Goal: Find contact information: Find contact information

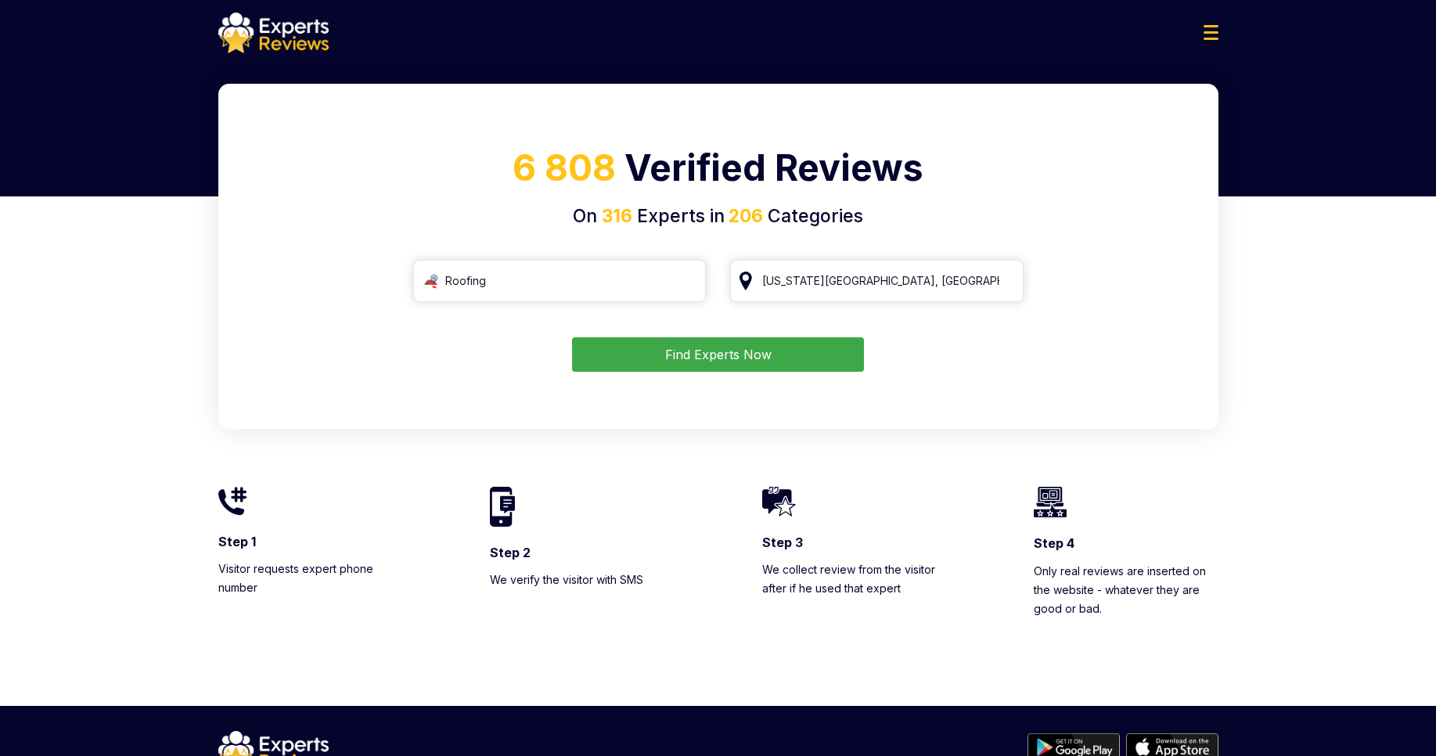
click at [730, 348] on button "Find Experts Now" at bounding box center [718, 354] width 292 height 34
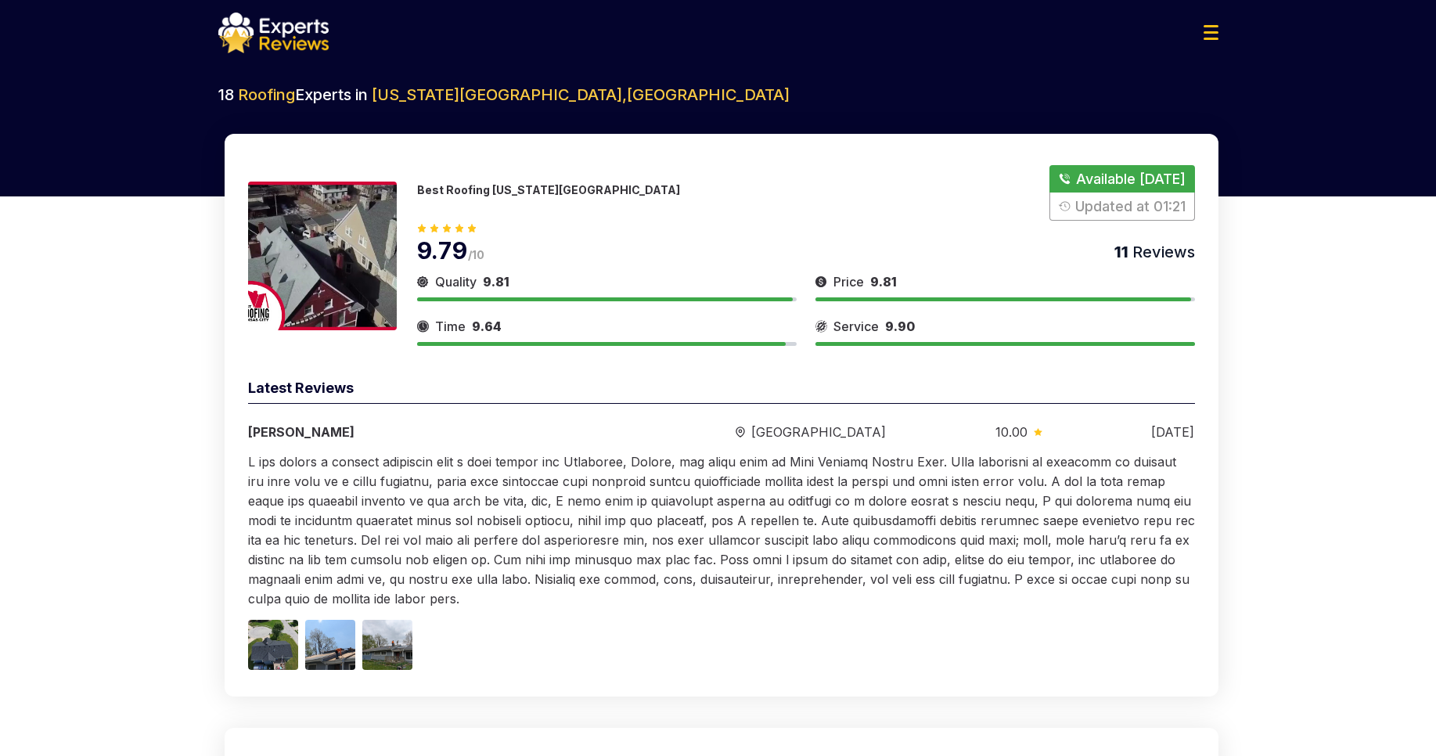
click at [1145, 179] on button "Show Number" at bounding box center [1121, 193] width 145 height 56
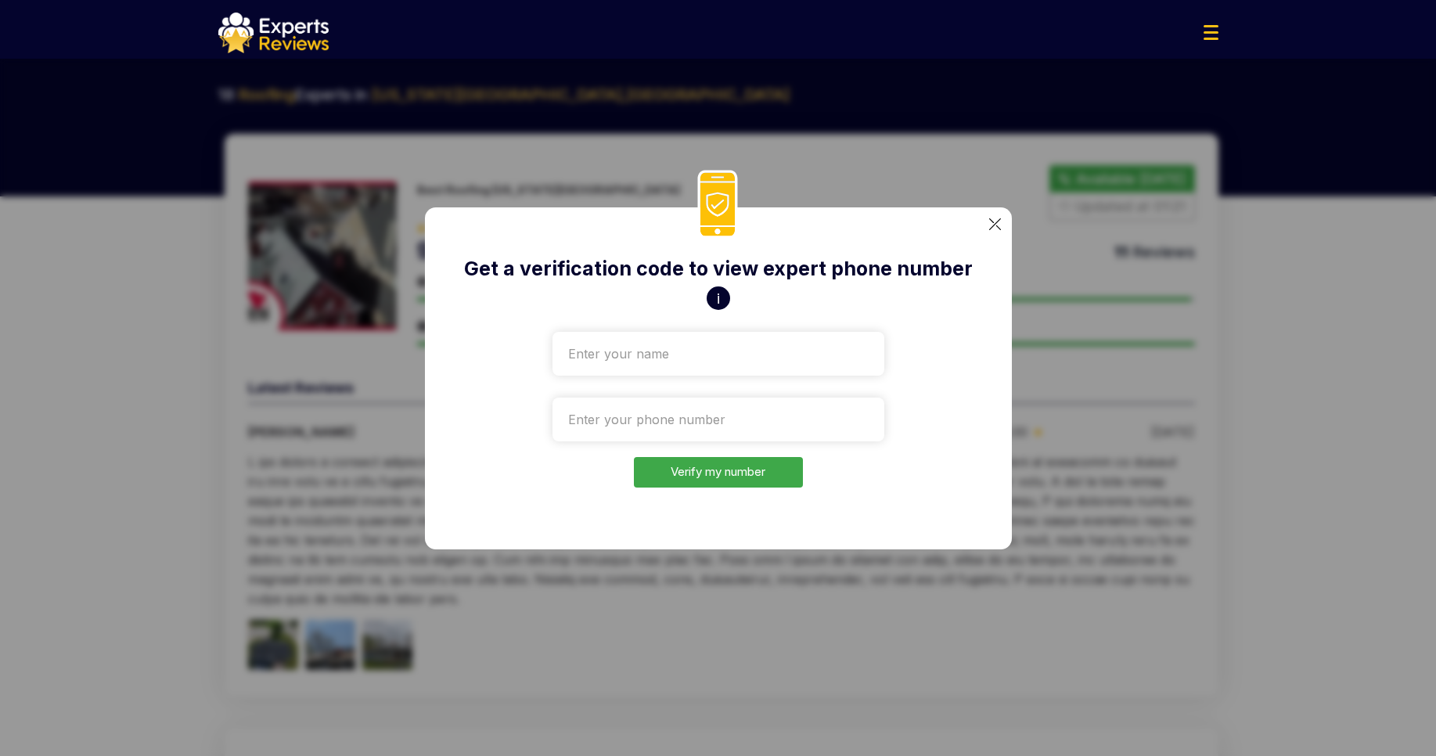
click at [1145, 179] on div "Get a verification code to view expert phone number i Verify my number" at bounding box center [718, 378] width 1436 height 756
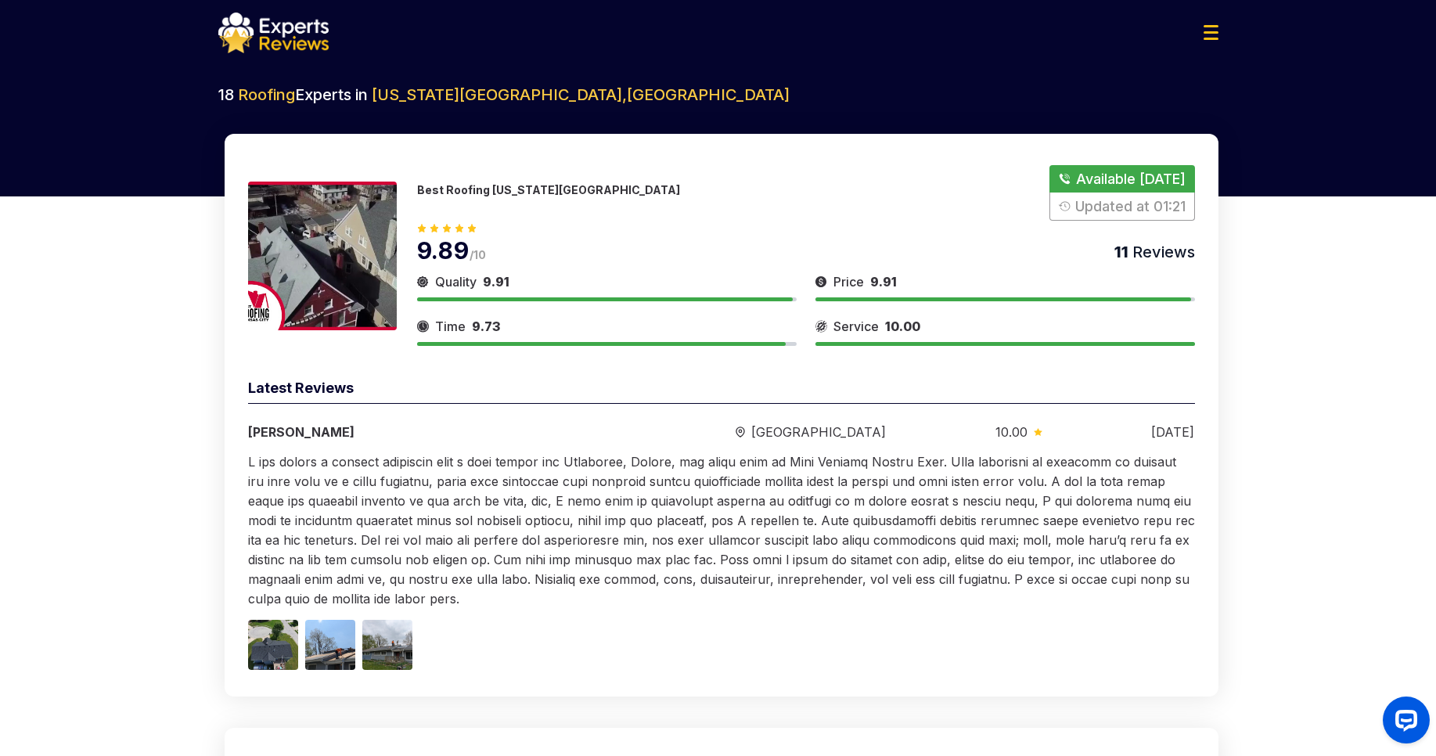
click at [1145, 179] on button "Show Number" at bounding box center [1121, 193] width 145 height 56
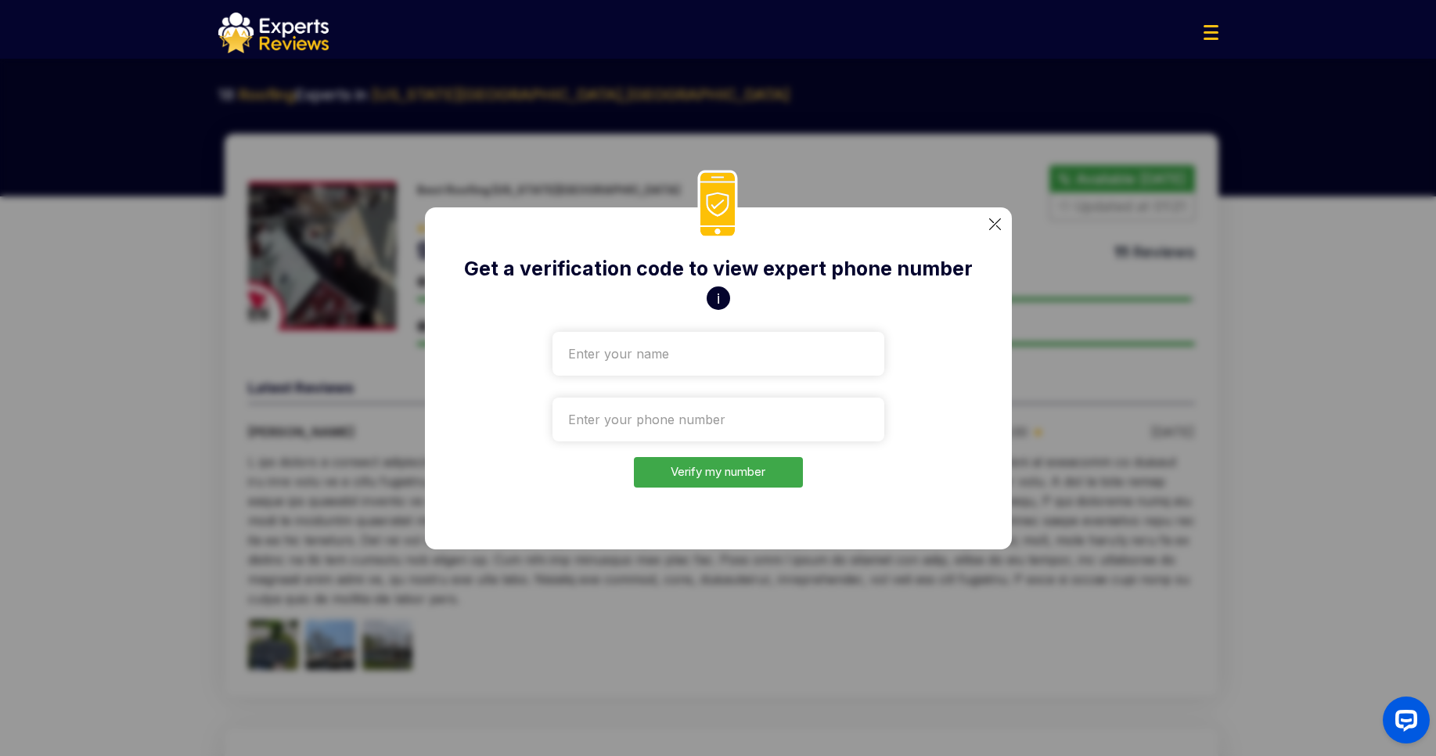
click at [720, 300] on button "i" at bounding box center [717, 297] width 23 height 23
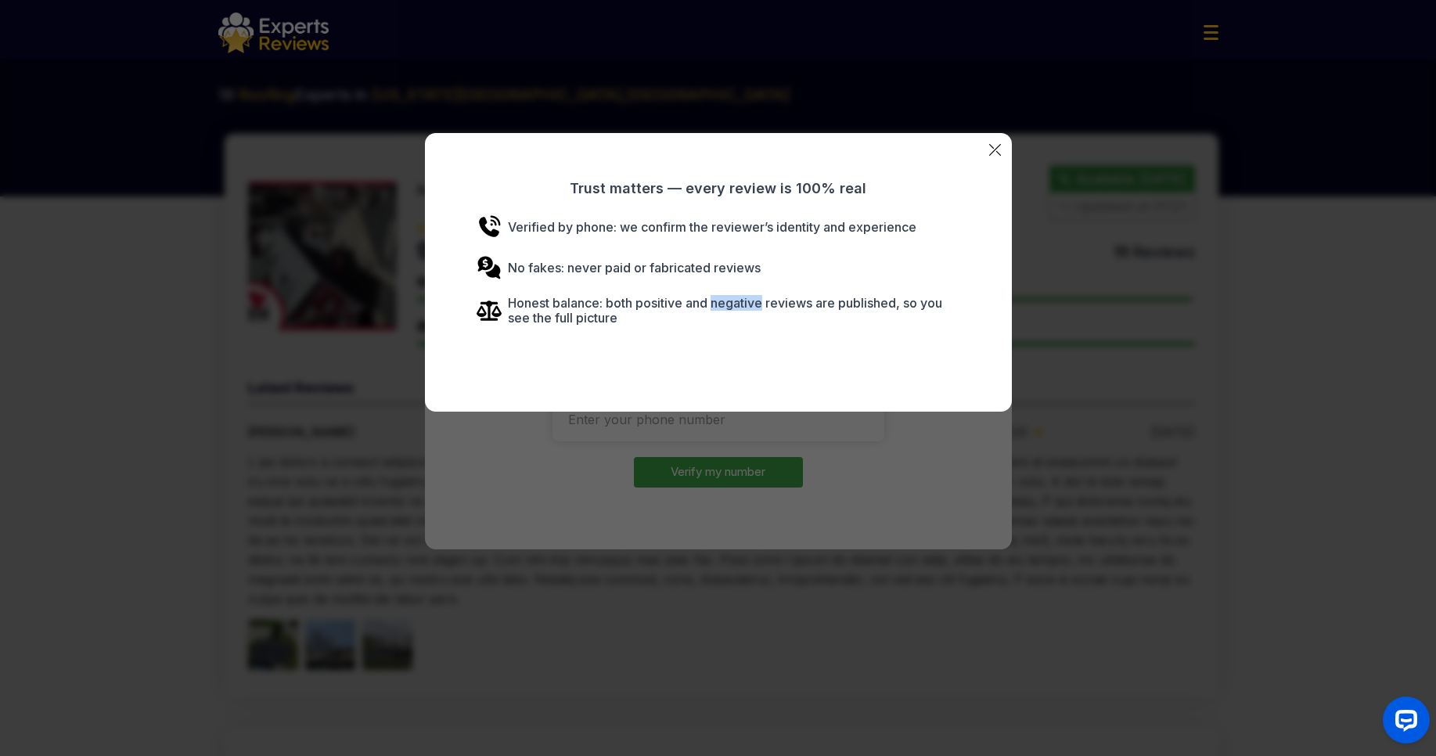
click at [720, 300] on p "Honest balance: both positive and negative reviews are published, so you see th…" at bounding box center [717, 311] width 483 height 30
click at [1116, 280] on div "Trust matters — every review is 100% real Verified by phone: we confirm the rev…" at bounding box center [718, 378] width 1436 height 756
click at [1116, 280] on div "Get a verification code to view expert phone number i Verify my number" at bounding box center [718, 378] width 1436 height 756
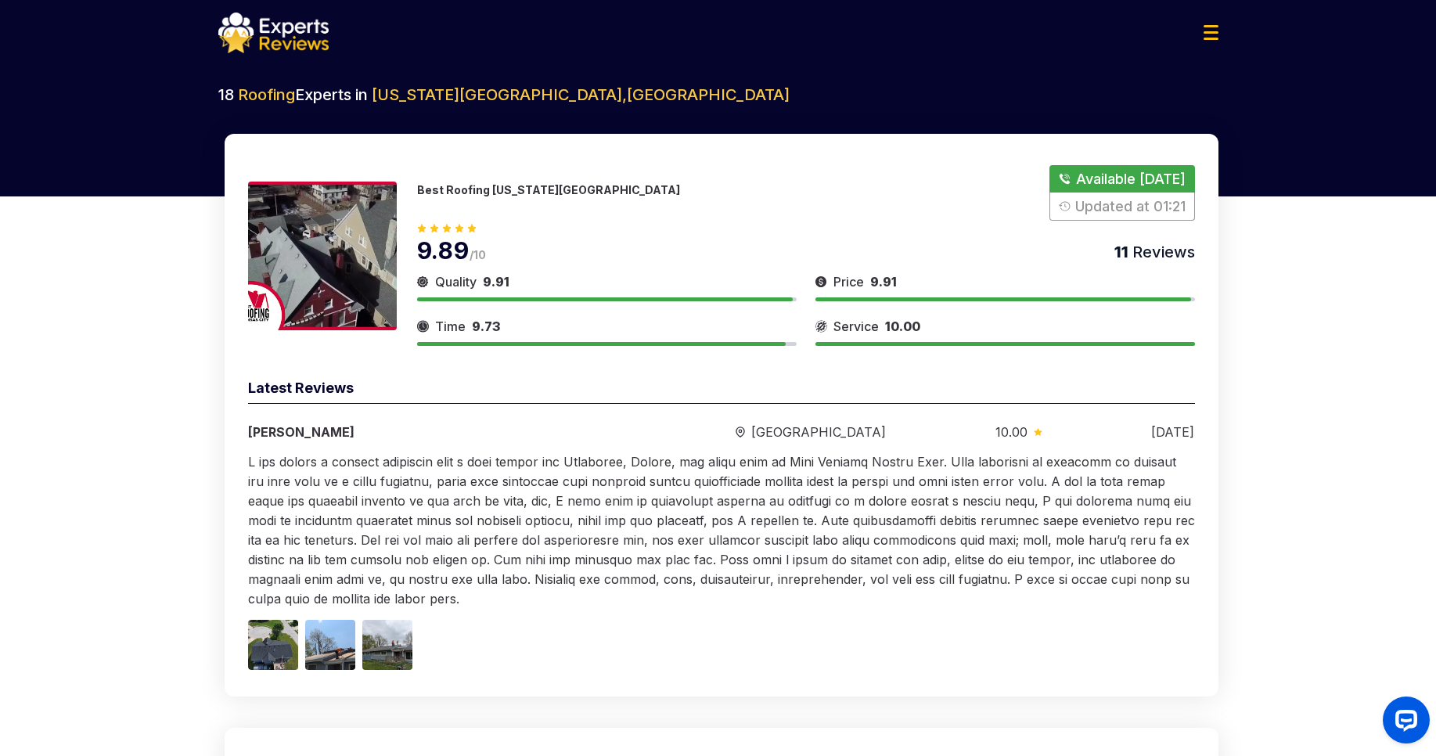
click at [1127, 183] on button "Show Number" at bounding box center [1121, 193] width 145 height 56
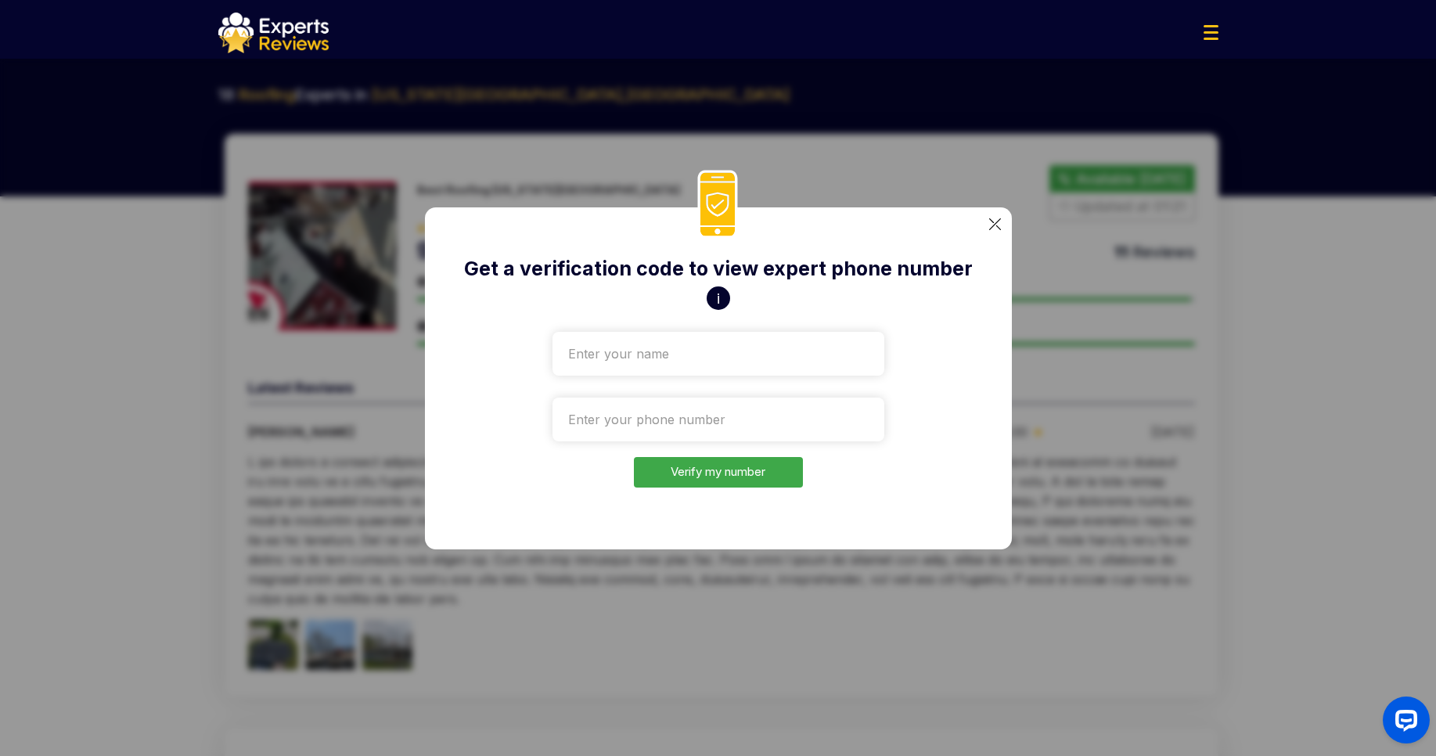
click at [718, 300] on button "i" at bounding box center [717, 297] width 23 height 23
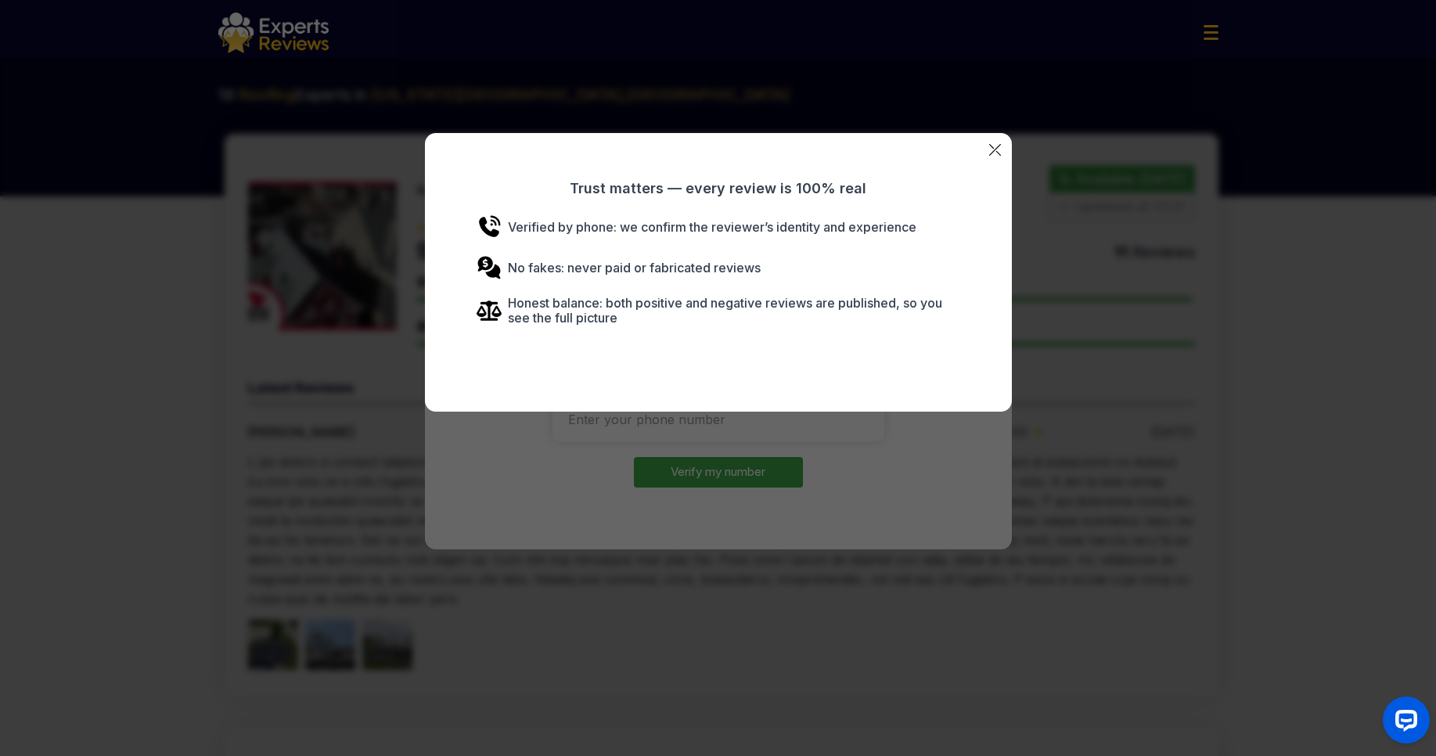
click at [995, 149] on img at bounding box center [995, 150] width 12 height 12
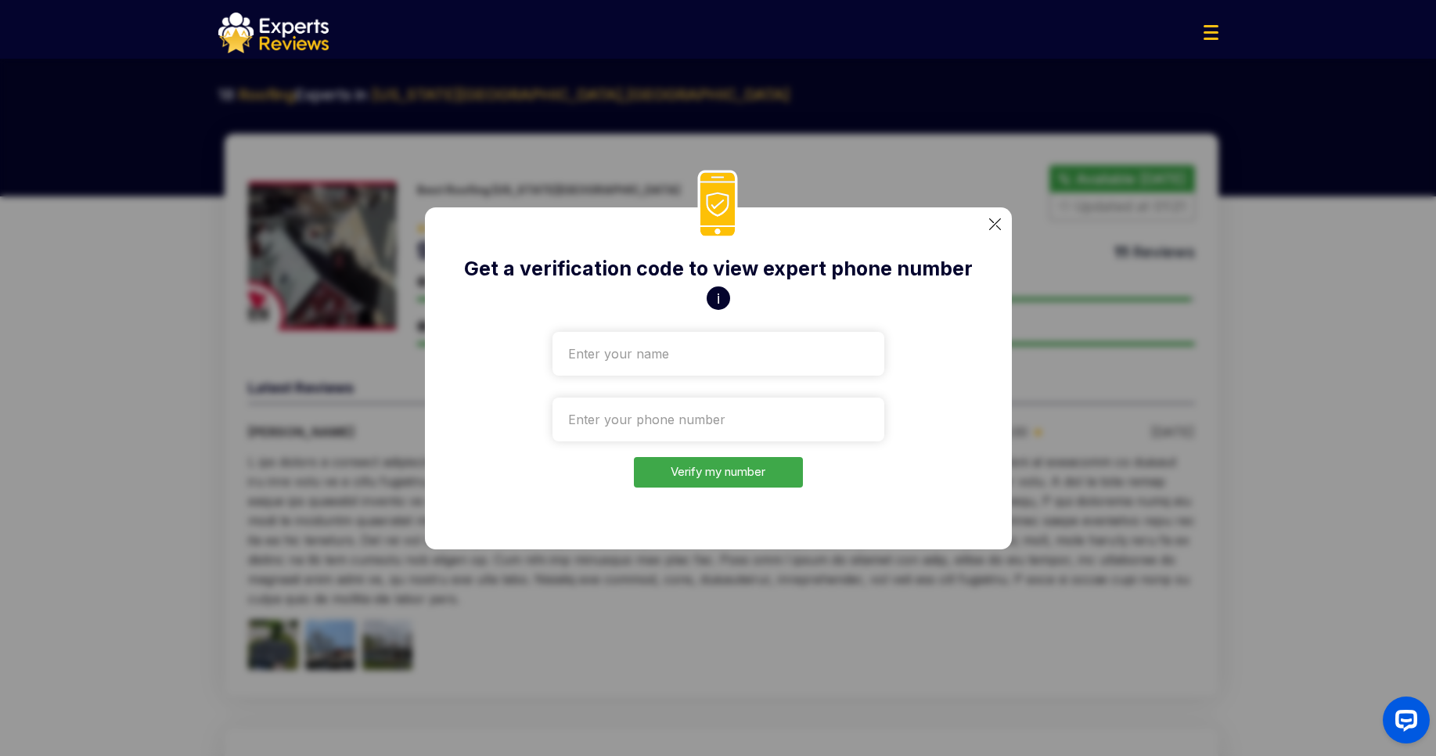
click at [719, 299] on button "i" at bounding box center [717, 297] width 23 height 23
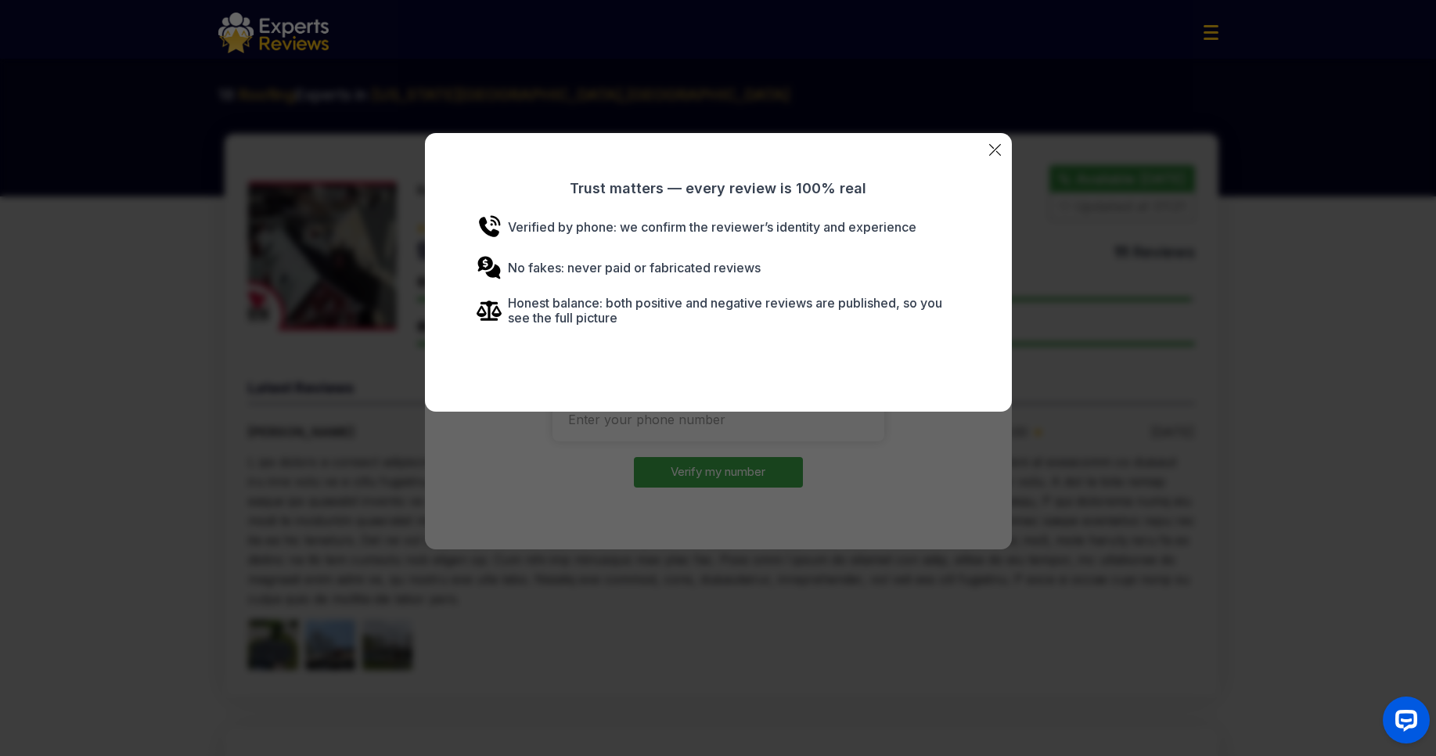
click at [1246, 339] on div "Trust matters — every review is 100% real Verified by phone: we confirm the rev…" at bounding box center [718, 378] width 1436 height 756
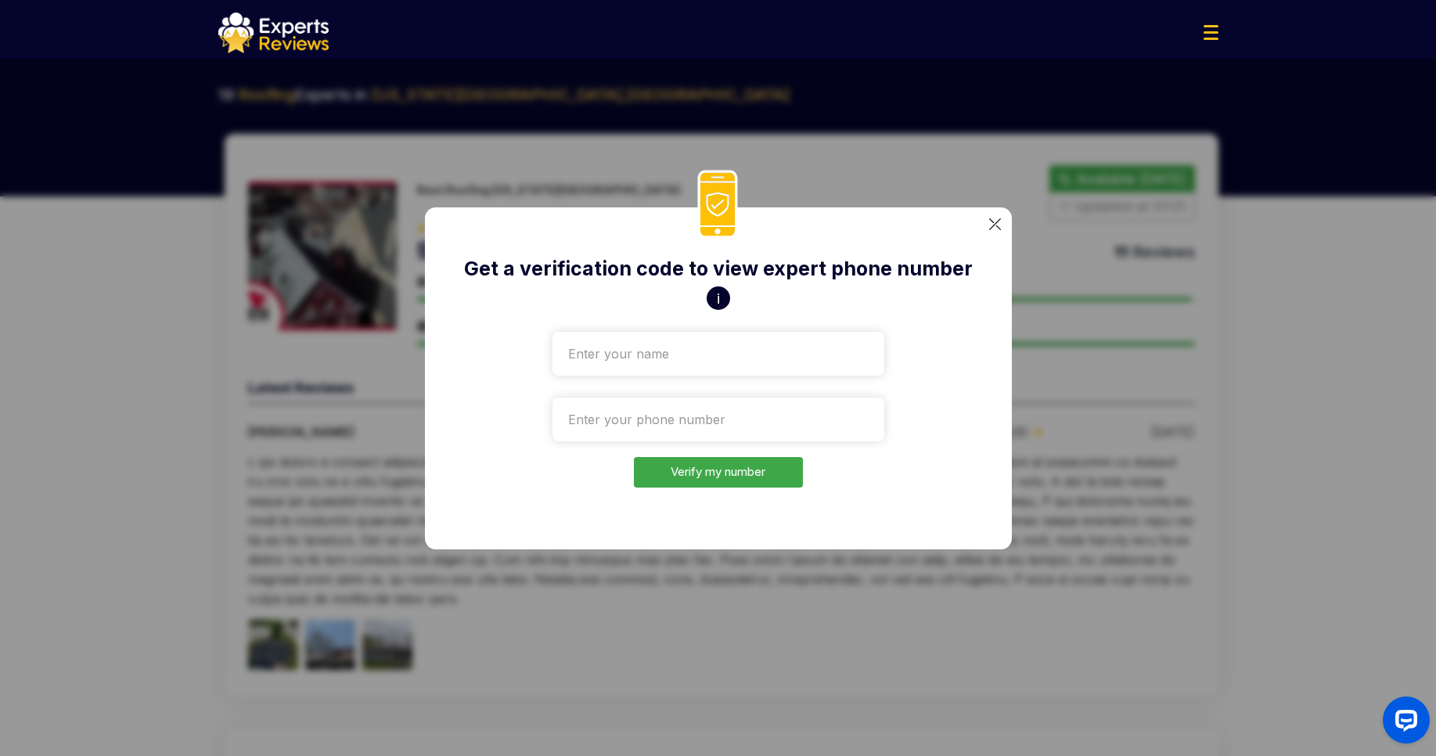
click at [1181, 353] on div "Get a verification code to view expert phone number i Verify my number" at bounding box center [718, 378] width 1436 height 756
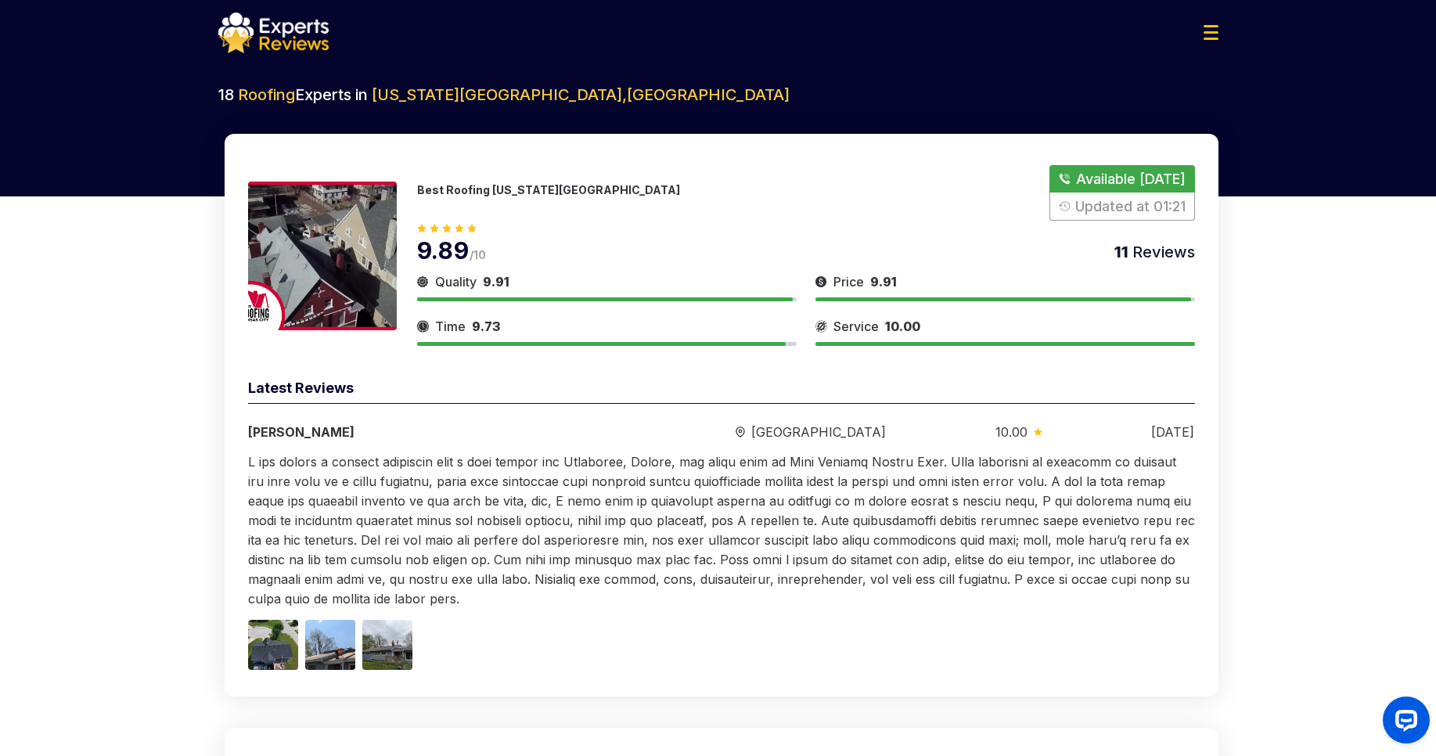
click at [1154, 181] on button "Show Number" at bounding box center [1121, 193] width 145 height 56
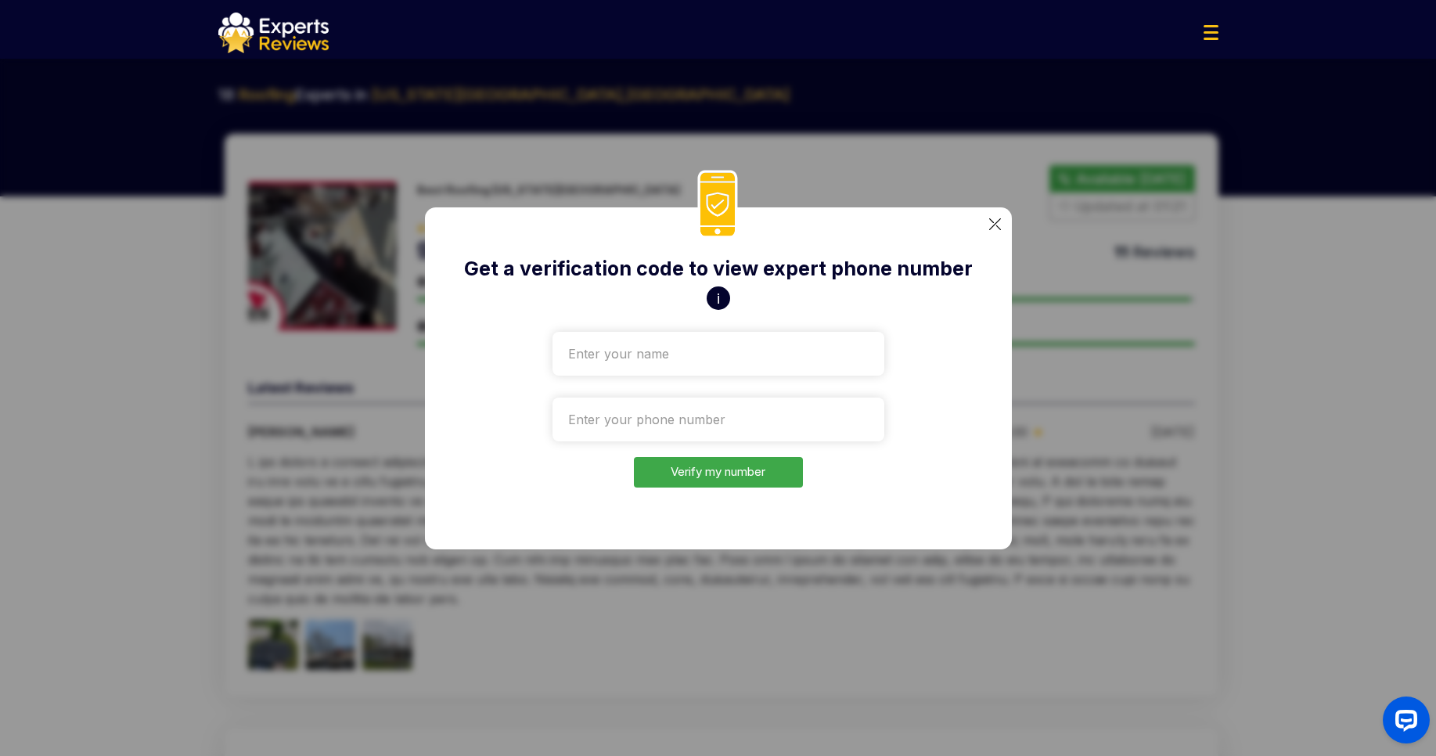
click at [713, 301] on button "i" at bounding box center [717, 297] width 23 height 23
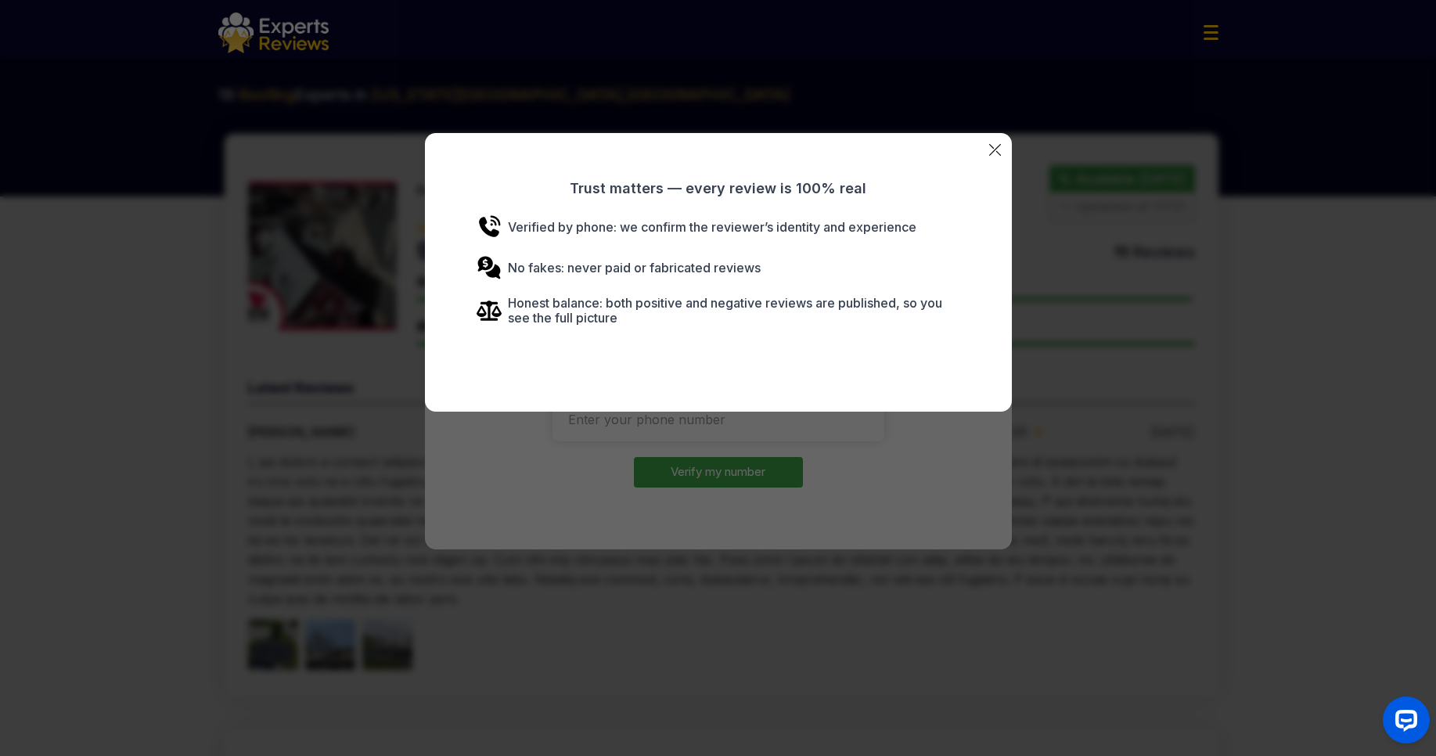
click at [1199, 347] on div "Trust matters — every review is 100% real Verified by phone: we confirm the rev…" at bounding box center [718, 378] width 1436 height 756
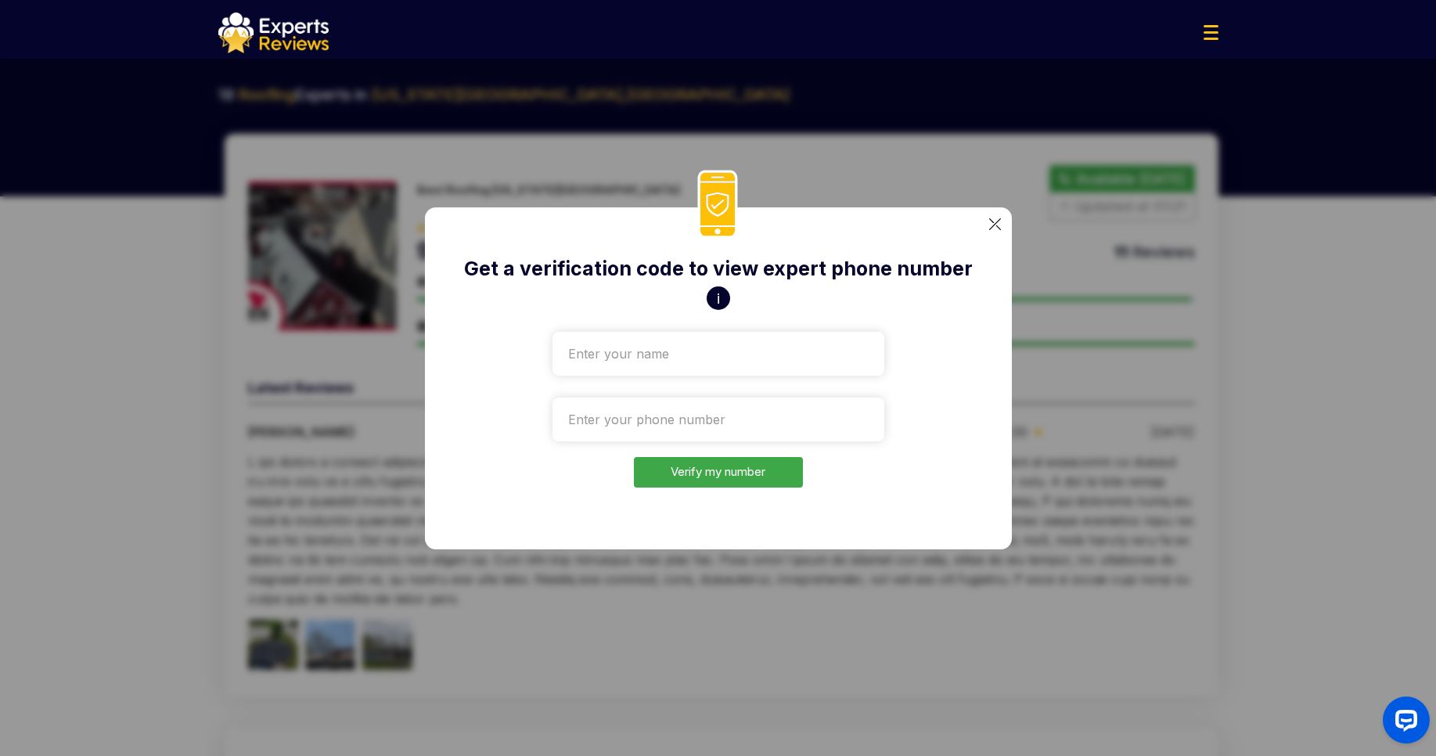
click at [1214, 43] on div at bounding box center [718, 33] width 1025 height 41
click at [1038, 194] on div "Get a verification code to view expert phone number i Verify my number" at bounding box center [718, 378] width 1436 height 756
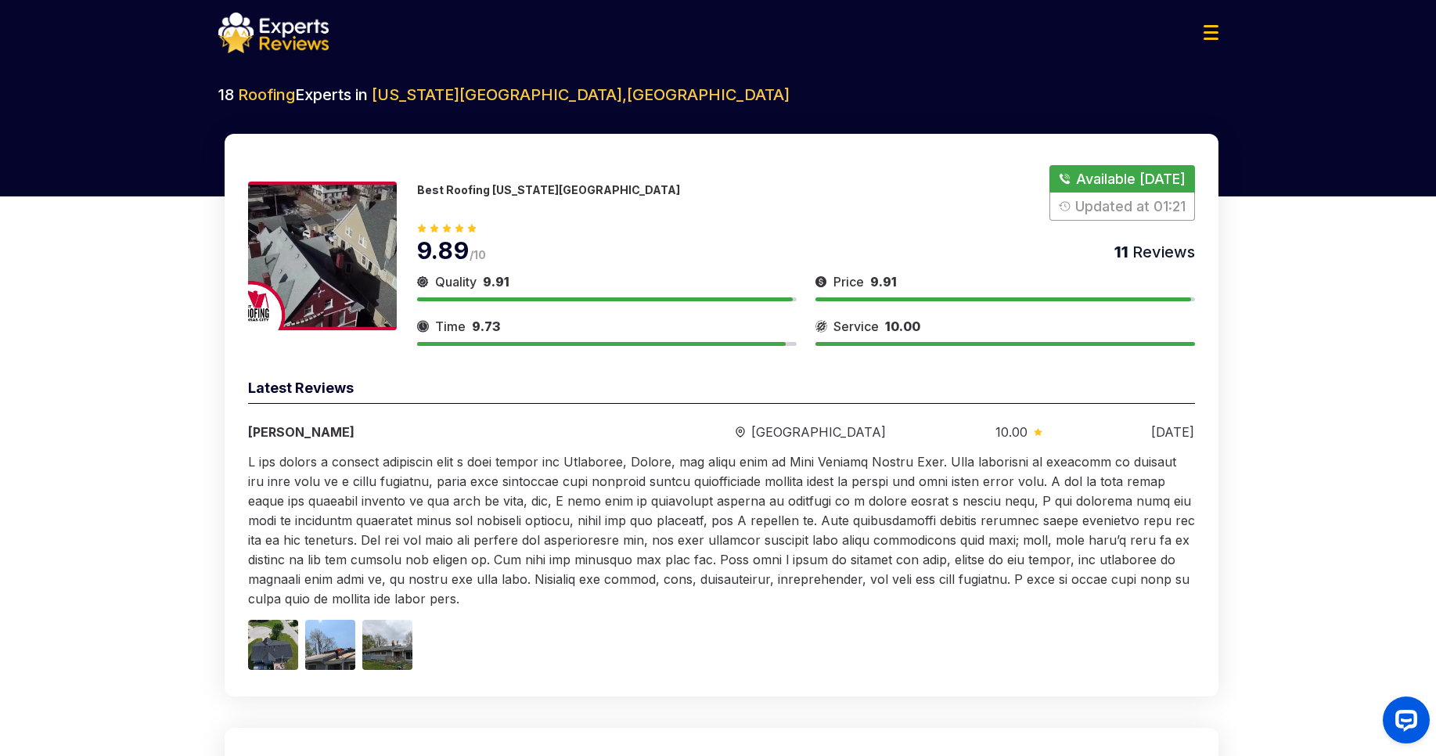
click at [1208, 27] on img at bounding box center [1210, 32] width 15 height 15
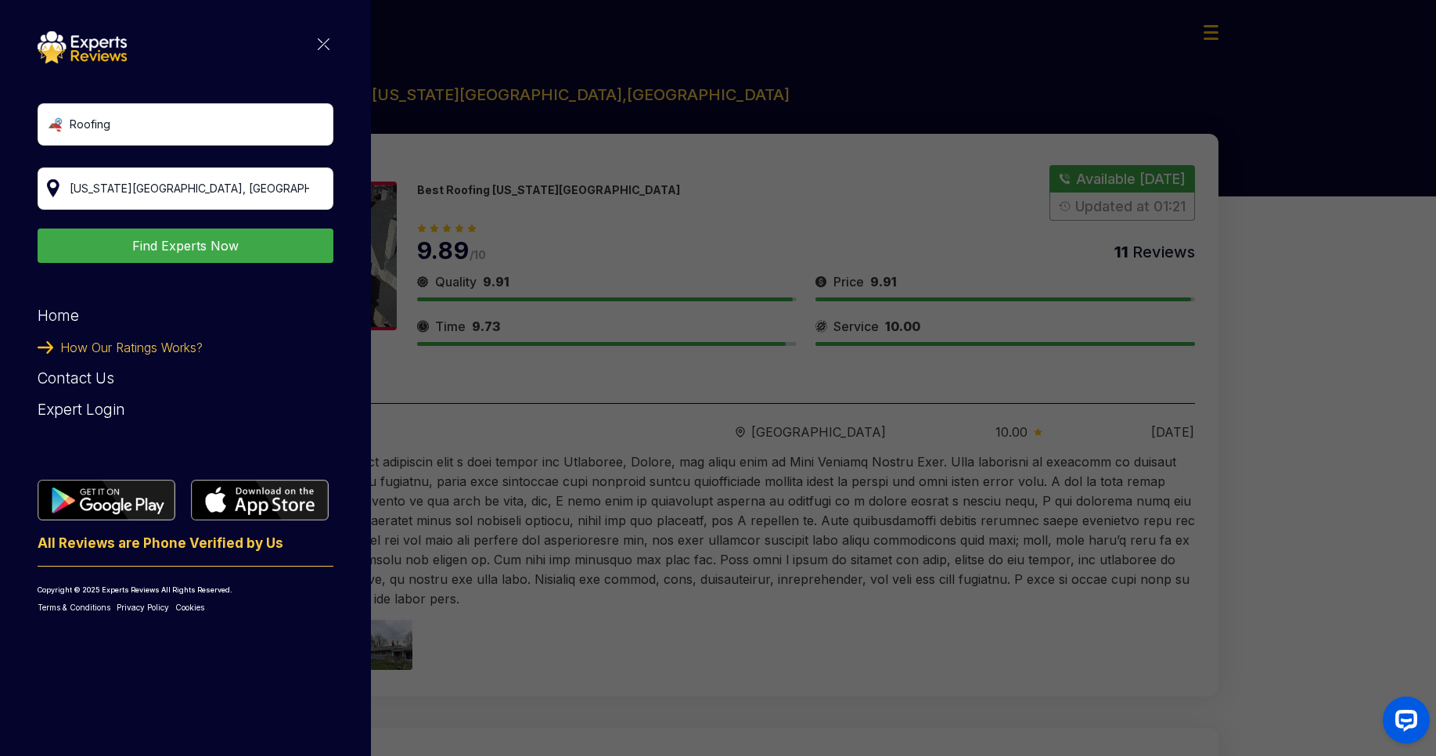
click at [1016, 150] on div "Roofing [US_STATE][GEOGRAPHIC_DATA], [GEOGRAPHIC_DATA] Find Experts Now Home Ho…" at bounding box center [718, 378] width 1436 height 756
click at [829, 182] on div "Roofing [US_STATE][GEOGRAPHIC_DATA], [GEOGRAPHIC_DATA] Find Experts Now Home Ho…" at bounding box center [718, 378] width 1436 height 756
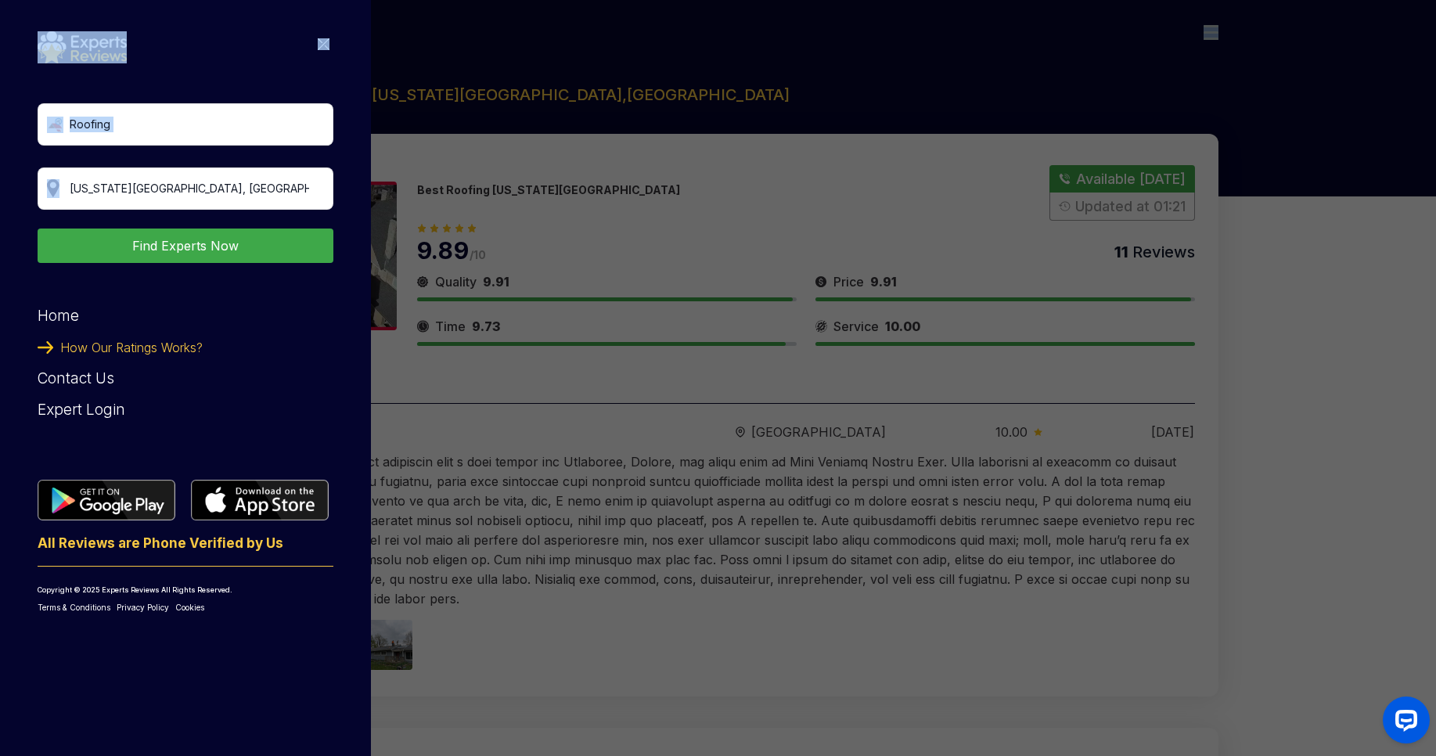
click at [829, 182] on div "Roofing [US_STATE][GEOGRAPHIC_DATA], [GEOGRAPHIC_DATA] Find Experts Now Home Ho…" at bounding box center [718, 378] width 1436 height 756
